Goal: Register for event/course

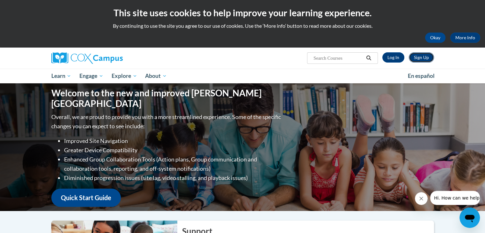
click at [417, 60] on link "Sign Up" at bounding box center [421, 57] width 25 height 10
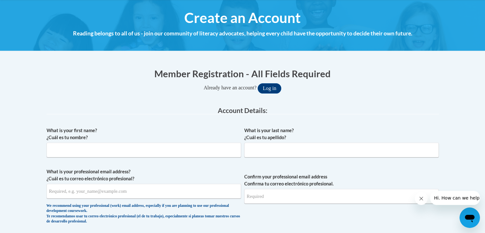
scroll to position [69, 0]
click at [115, 152] on input "What is your first name? ¿Cuál es tu nombre?" at bounding box center [144, 150] width 195 height 15
type input "Shonna"
type input "Gavin"
type input "[EMAIL_ADDRESS][DOMAIN_NAME]"
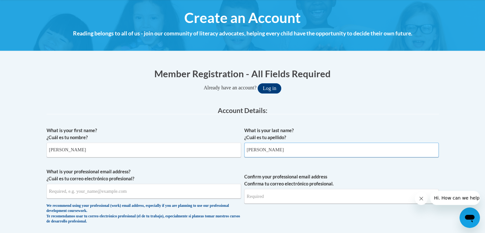
type input "[EMAIL_ADDRESS][DOMAIN_NAME]"
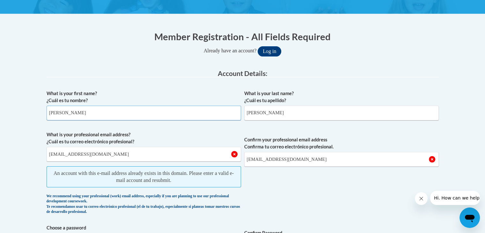
scroll to position [0, 0]
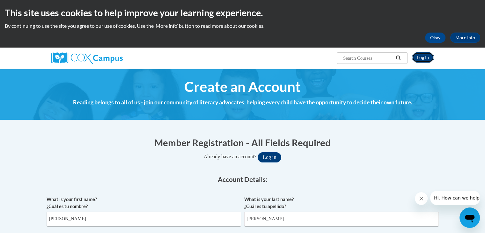
click at [422, 56] on link "Log In" at bounding box center [423, 57] width 22 height 10
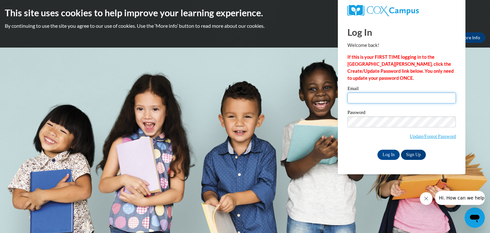
click at [372, 101] on input "Email" at bounding box center [401, 97] width 108 height 11
click at [352, 146] on div "Password Update/Forgot Password" at bounding box center [401, 129] width 108 height 38
click at [426, 136] on link "Update/Forgot Password" at bounding box center [432, 136] width 46 height 5
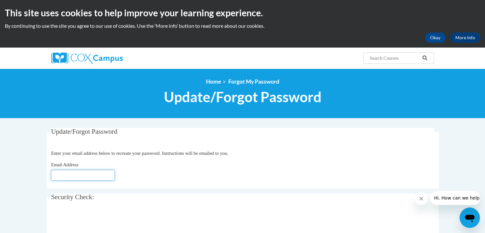
click at [63, 174] on input "Email Address" at bounding box center [83, 175] width 64 height 11
type input "[EMAIL_ADDRESS][DOMAIN_NAME]"
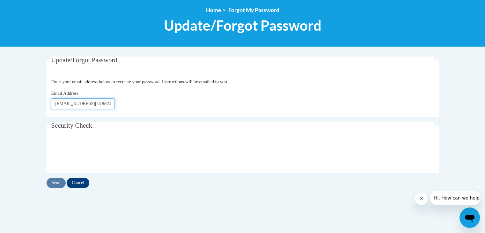
scroll to position [76, 0]
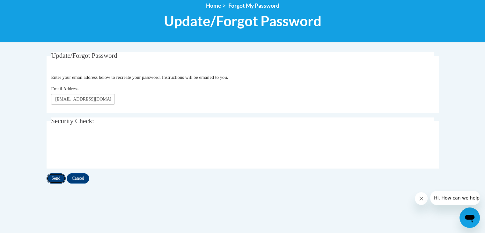
click at [57, 179] on input "Send" at bounding box center [56, 178] width 19 height 10
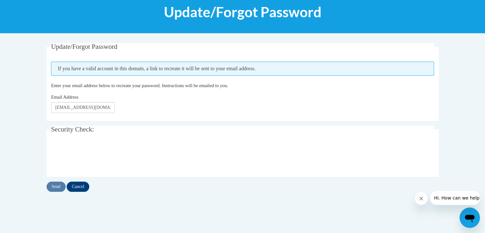
scroll to position [85, 0]
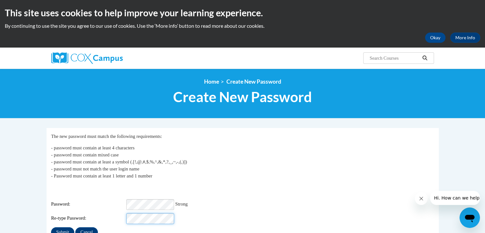
click at [51, 227] on input "Submit" at bounding box center [62, 232] width 23 height 10
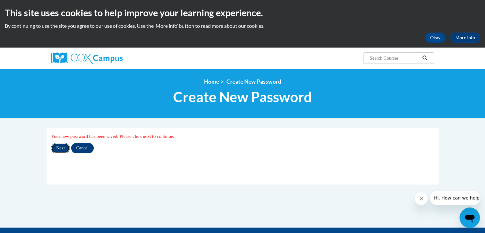
click at [64, 150] on input "Next" at bounding box center [60, 148] width 19 height 10
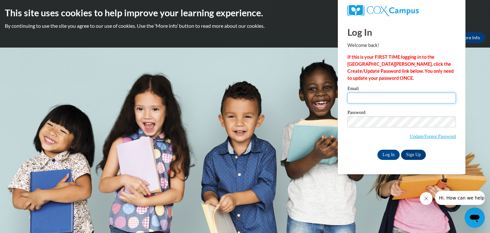
click at [385, 96] on input "Email" at bounding box center [401, 97] width 108 height 11
type input "shonnagavin@comcast.net"
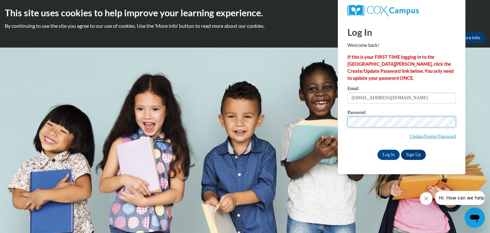
click at [377, 150] on input "Log In" at bounding box center [388, 155] width 22 height 10
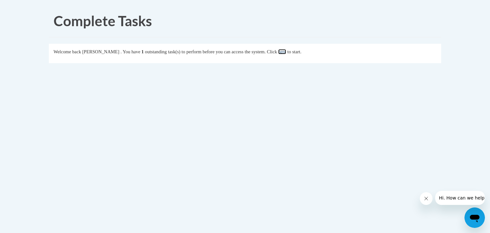
click at [286, 52] on link "here" at bounding box center [282, 51] width 8 height 5
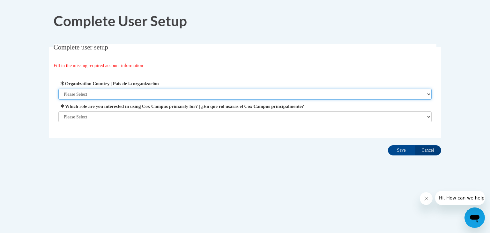
click at [116, 94] on select "Please Select United States | Estados Unidos Outside of the United States | Fue…" at bounding box center [244, 94] width 373 height 11
select select "ad49bcad-a171-4b2e-b99c-48b446064914"
click at [58, 89] on select "Please Select United States | Estados Unidos Outside of the United States | Fue…" at bounding box center [244, 94] width 373 height 11
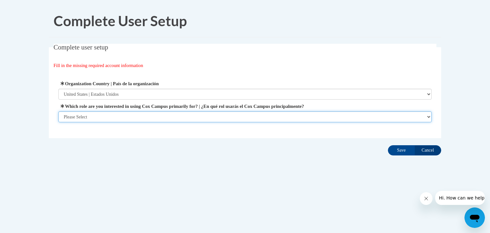
click at [106, 117] on select "Please Select College/University | Colegio/Universidad Community/Nonprofit Part…" at bounding box center [244, 116] width 373 height 11
select select "fbf2d438-af2f-41f8-98f1-81c410e29de3"
click at [58, 122] on select "Please Select College/University | Colegio/Universidad Community/Nonprofit Part…" at bounding box center [244, 116] width 373 height 11
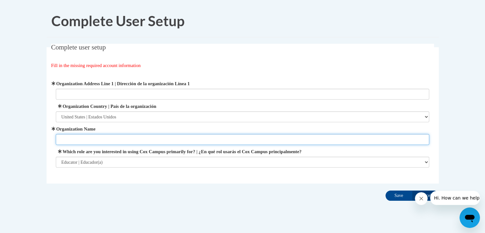
click at [103, 143] on input "Organization Name" at bounding box center [242, 139] width 373 height 11
type input "MECIC"
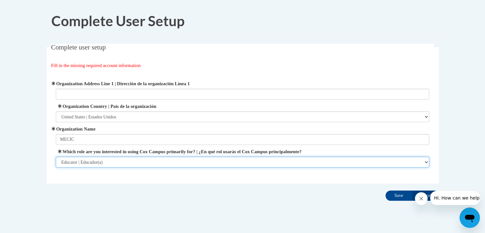
click at [111, 161] on select "Please Select College/University | Colegio/Universidad Community/Nonprofit Part…" at bounding box center [242, 162] width 373 height 11
click at [56, 157] on select "Please Select College/University | Colegio/Universidad Community/Nonprofit Part…" at bounding box center [242, 162] width 373 height 11
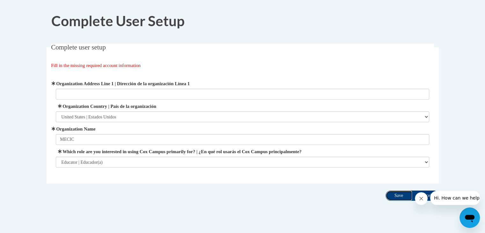
click at [401, 194] on input "Save" at bounding box center [399, 195] width 27 height 10
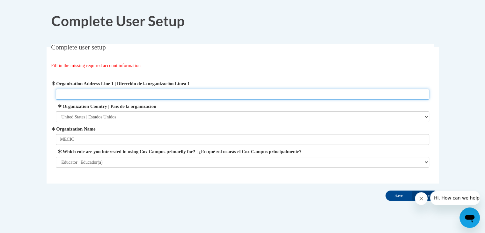
click at [103, 94] on input "Organization Address Line 1 | Dirección de la organización Línea 1" at bounding box center [242, 94] width 373 height 11
type input "132 Mayfair Rd Hattiesburg MS 39401"
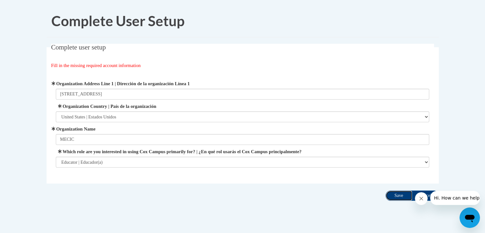
click at [399, 195] on input "Save" at bounding box center [399, 195] width 27 height 10
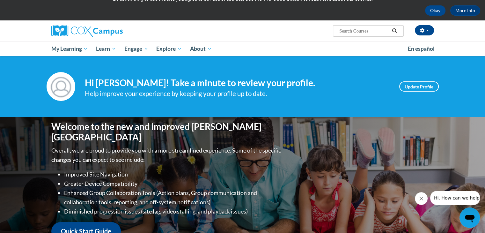
scroll to position [26, 0]
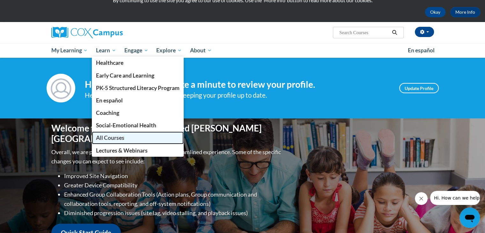
click at [112, 139] on span "All Courses" at bounding box center [110, 137] width 28 height 7
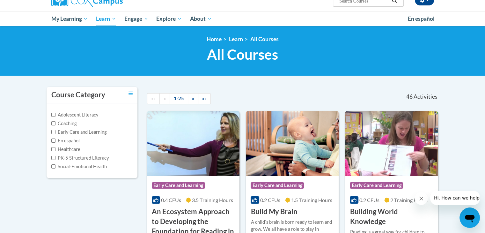
scroll to position [57, 0]
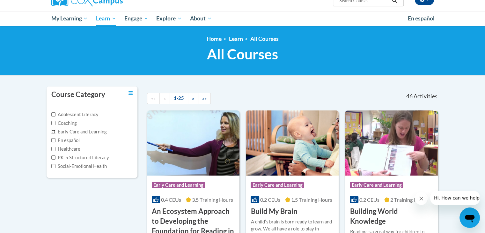
click at [54, 130] on input "Early Care and Learning" at bounding box center [53, 131] width 4 height 4
checkbox input "true"
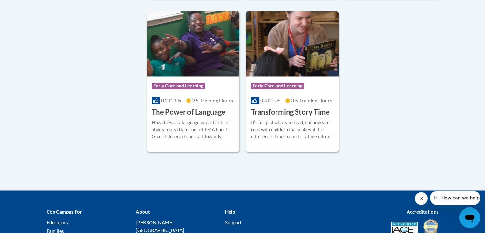
scroll to position [1000, 0]
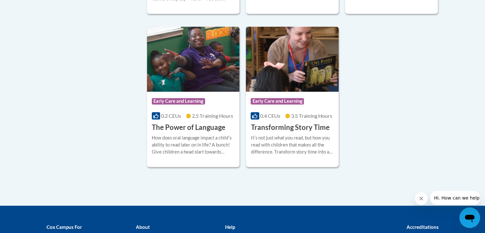
drag, startPoint x: 315, startPoint y: 138, endPoint x: 293, endPoint y: 146, distance: 23.3
click at [293, 146] on div "Itʹs not just what you read, but how you read with children that makes all the …" at bounding box center [292, 144] width 83 height 21
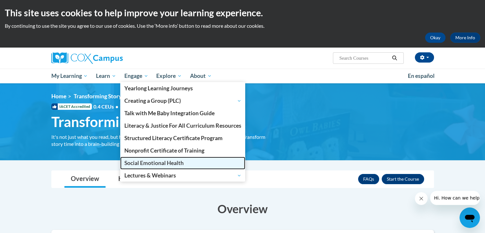
click at [133, 162] on span "Social Emotional Health" at bounding box center [153, 162] width 59 height 7
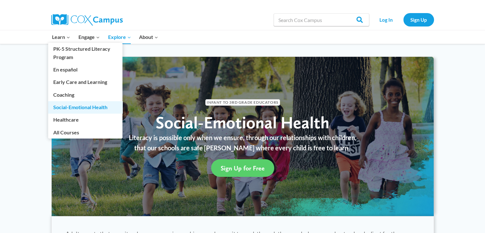
click at [58, 107] on link "Social-Emotional Health" at bounding box center [85, 107] width 74 height 12
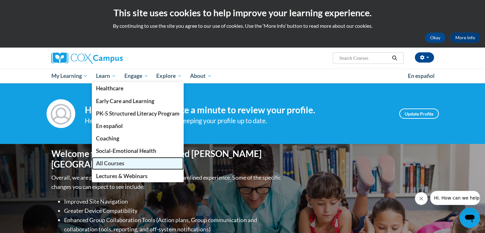
click at [108, 162] on span "All Courses" at bounding box center [110, 163] width 28 height 7
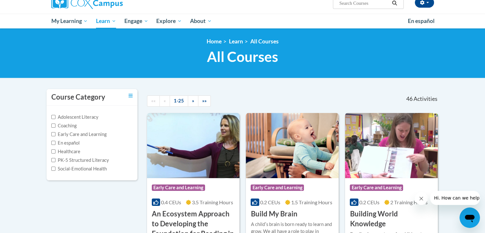
scroll to position [56, 0]
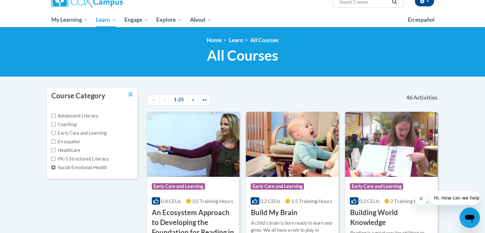
click at [53, 168] on input "Social-Emotional Health" at bounding box center [53, 167] width 4 height 4
checkbox input "true"
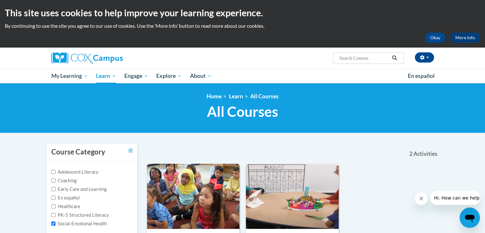
scroll to position [0, 0]
